Goal: Task Accomplishment & Management: Manage account settings

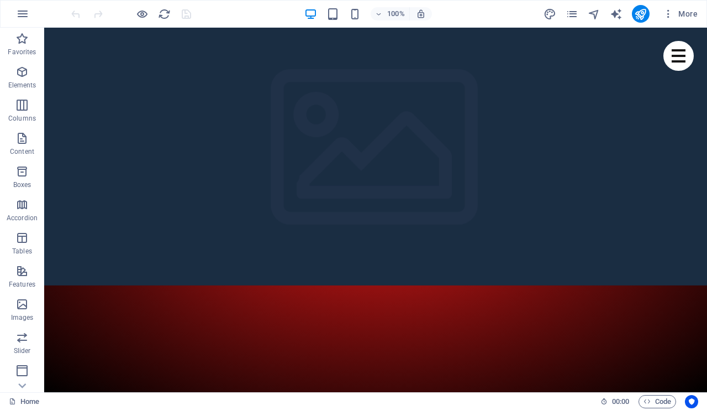
click at [15, 17] on button "button" at bounding box center [22, 14] width 27 height 27
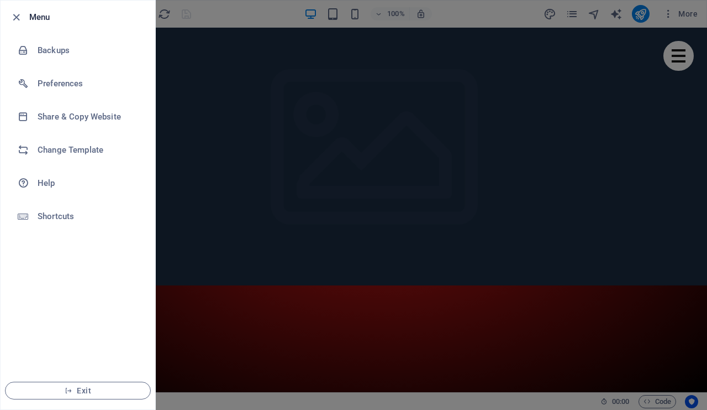
click at [64, 59] on li "Backups" at bounding box center [78, 50] width 155 height 33
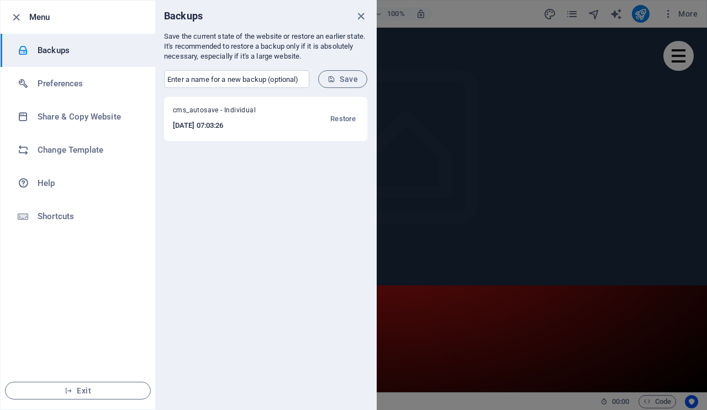
click at [192, 85] on input "text" at bounding box center [236, 79] width 145 height 18
click at [187, 77] on input "text" at bounding box center [236, 79] width 145 height 18
click at [184, 77] on input "text" at bounding box center [236, 79] width 145 height 18
type input "albert"
click at [346, 75] on span "Save" at bounding box center [343, 79] width 30 height 9
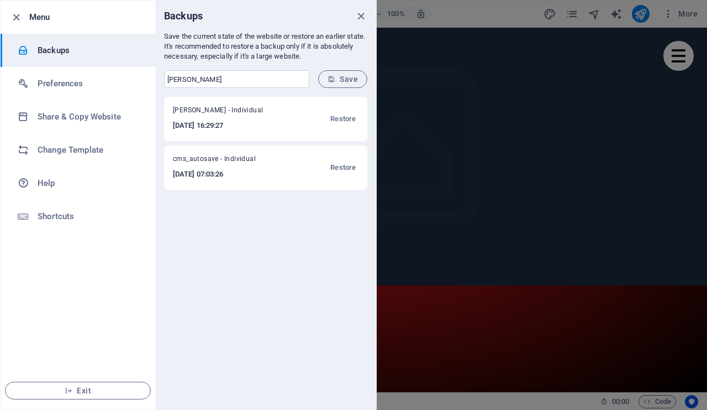
click at [341, 121] on span "Restore" at bounding box center [342, 118] width 25 height 13
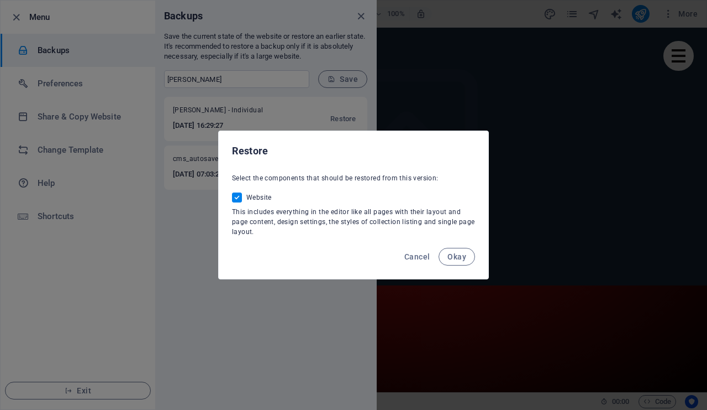
click at [460, 258] on span "Okay" at bounding box center [457, 256] width 19 height 9
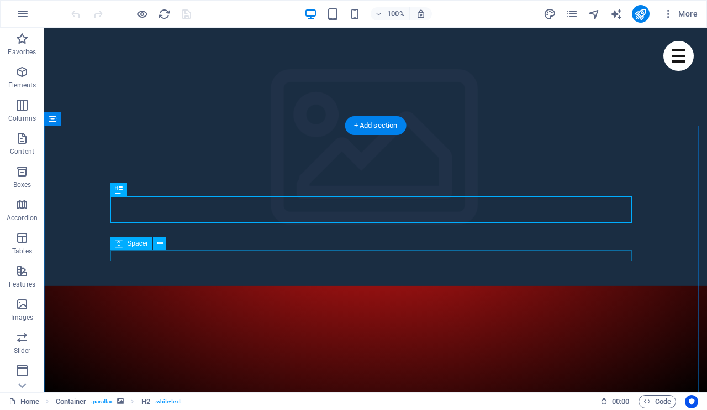
scroll to position [250, 0]
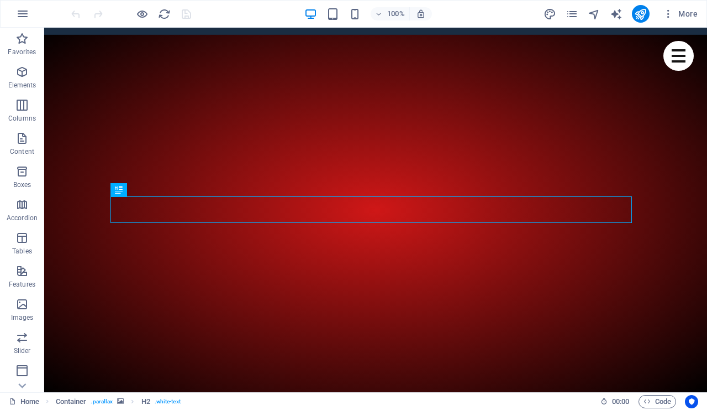
click at [17, 305] on icon "button" at bounding box center [21, 303] width 13 height 13
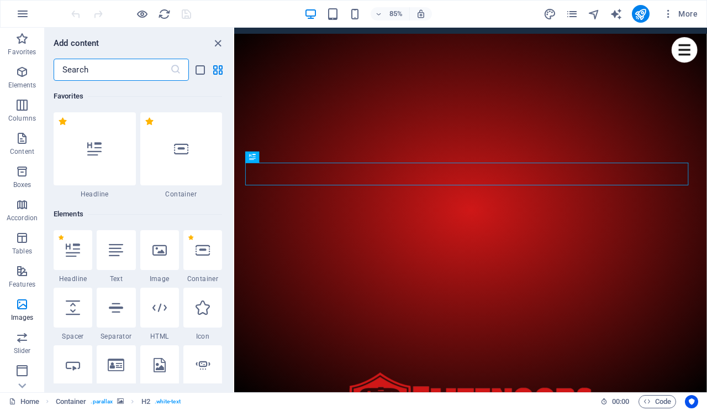
scroll to position [5604, 0]
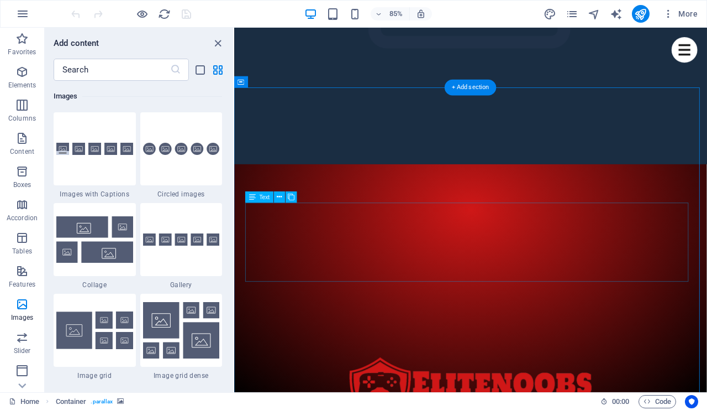
scroll to position [569, 0]
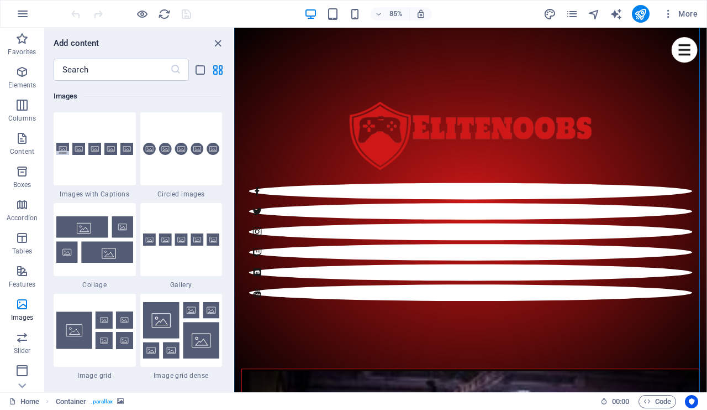
click at [213, 43] on icon "close panel" at bounding box center [218, 43] width 13 height 13
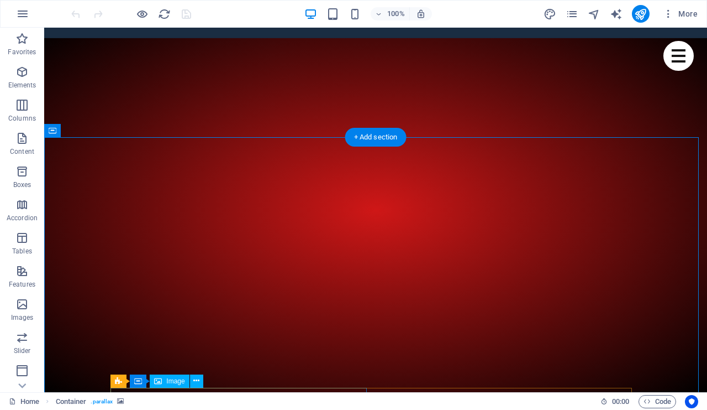
scroll to position [0, 0]
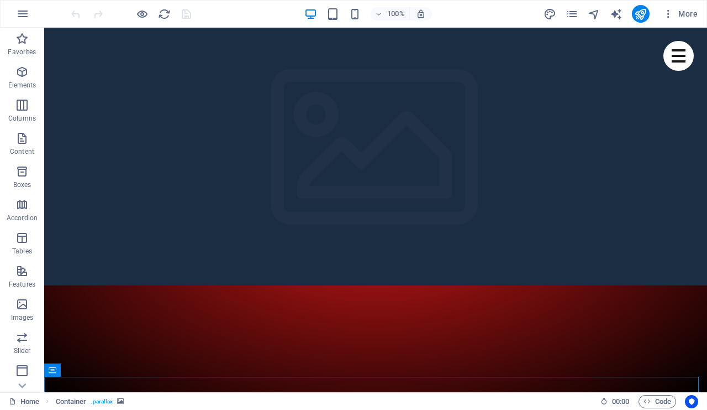
click at [21, 19] on icon "button" at bounding box center [22, 13] width 13 height 13
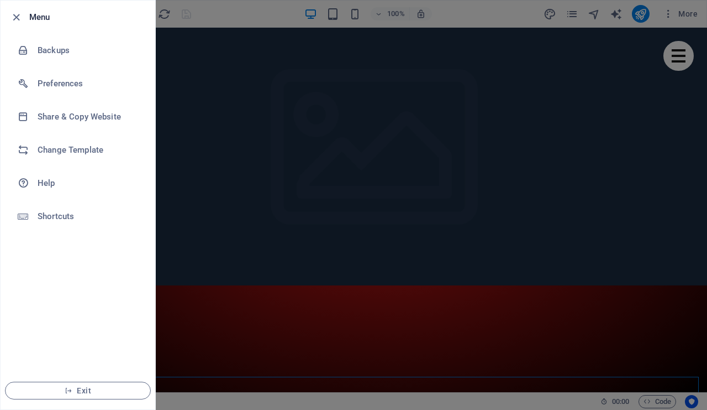
click at [55, 51] on h6 "Backups" at bounding box center [89, 50] width 102 height 13
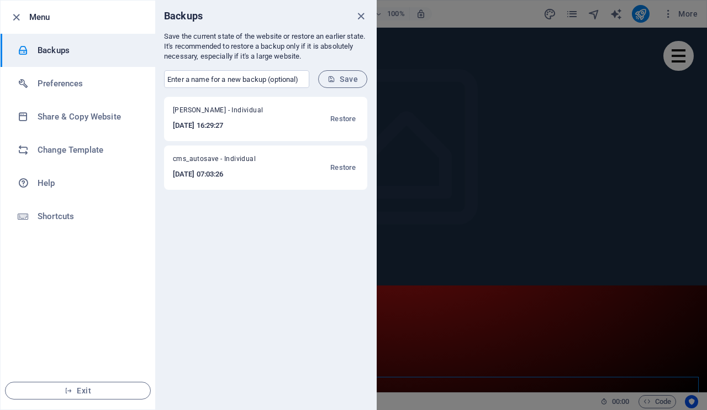
click at [237, 171] on h6 "2025-08-13 07:03:26" at bounding box center [227, 173] width 108 height 13
click at [340, 167] on span "Restore" at bounding box center [342, 167] width 25 height 13
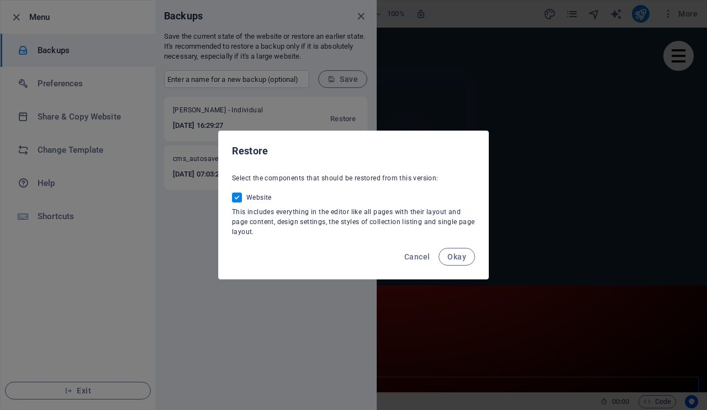
click at [457, 258] on span "Okay" at bounding box center [457, 256] width 19 height 9
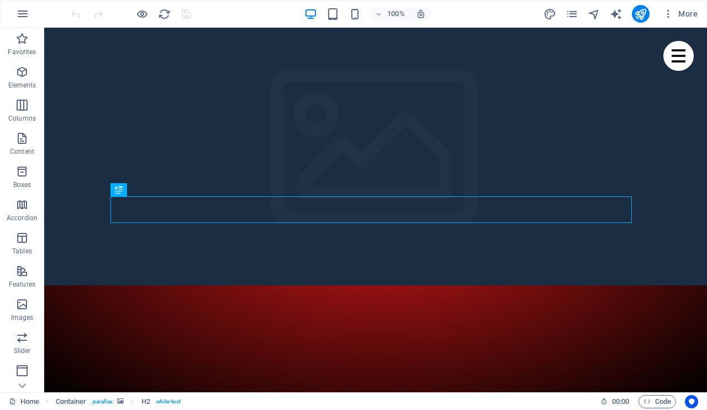
scroll to position [250, 0]
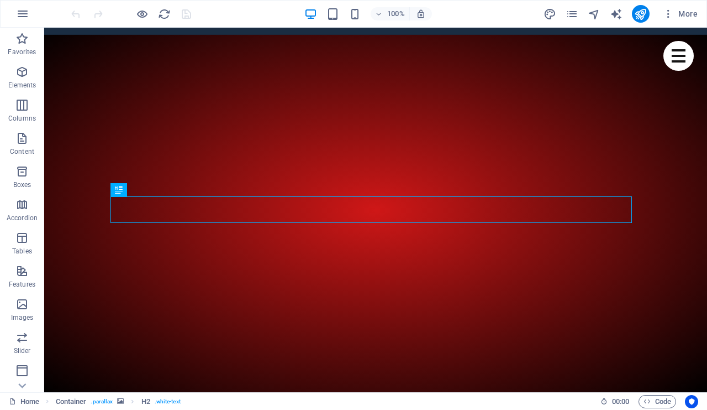
click at [17, 9] on icon "button" at bounding box center [22, 13] width 13 height 13
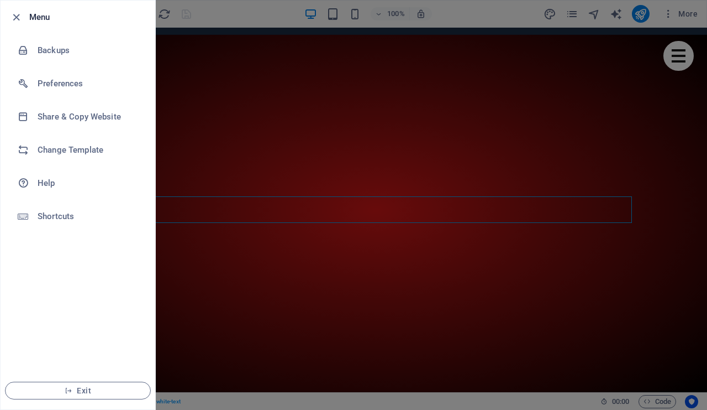
click at [66, 220] on h6 "Shortcuts" at bounding box center [89, 215] width 102 height 13
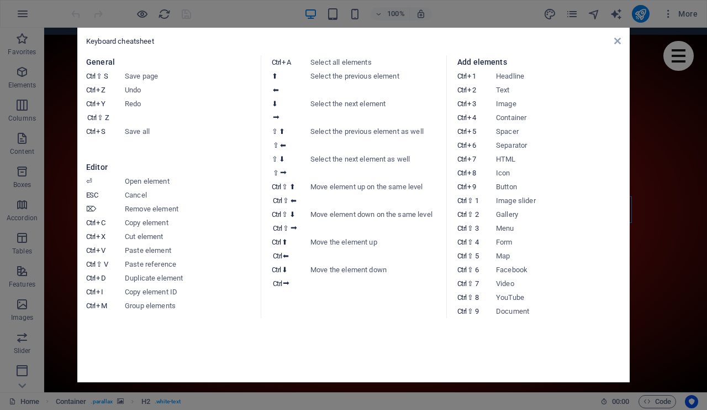
click at [618, 46] on div "Keyboard cheatsheet" at bounding box center [353, 41] width 535 height 10
drag, startPoint x: 617, startPoint y: 36, endPoint x: 527, endPoint y: 135, distance: 134.6
click at [617, 36] on icon at bounding box center [618, 40] width 7 height 9
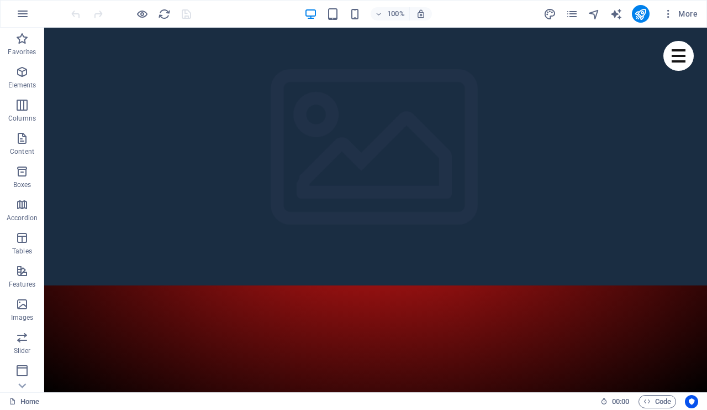
scroll to position [50, 0]
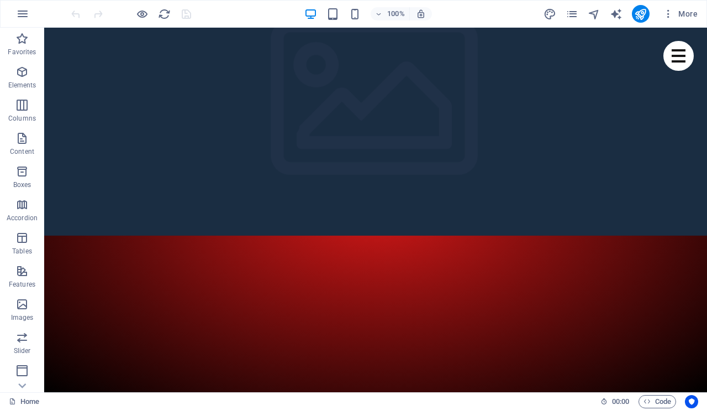
click at [668, 62] on div at bounding box center [679, 56] width 30 height 30
click at [669, 53] on div at bounding box center [679, 56] width 30 height 30
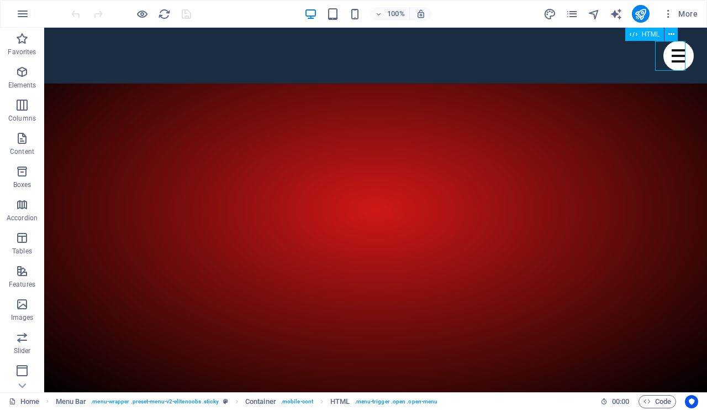
click at [568, 18] on icon "pages" at bounding box center [572, 14] width 13 height 13
click at [571, 23] on div "100% More" at bounding box center [354, 14] width 706 height 27
click at [577, 14] on icon "pages" at bounding box center [572, 14] width 13 height 13
